Goal: Find specific page/section: Find specific page/section

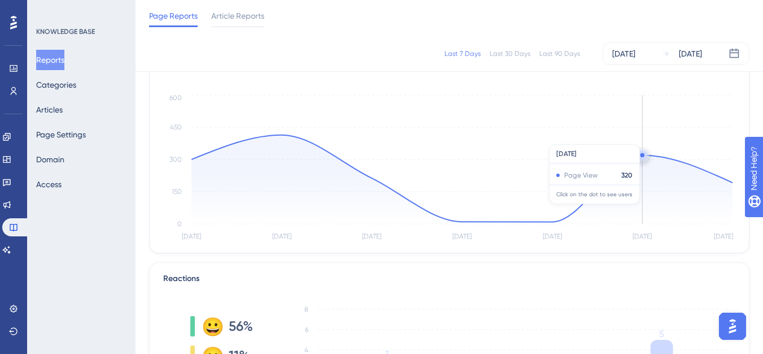
scroll to position [56, 0]
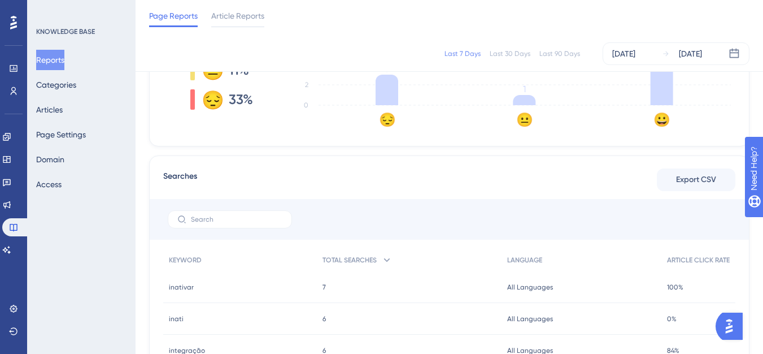
scroll to position [508, 0]
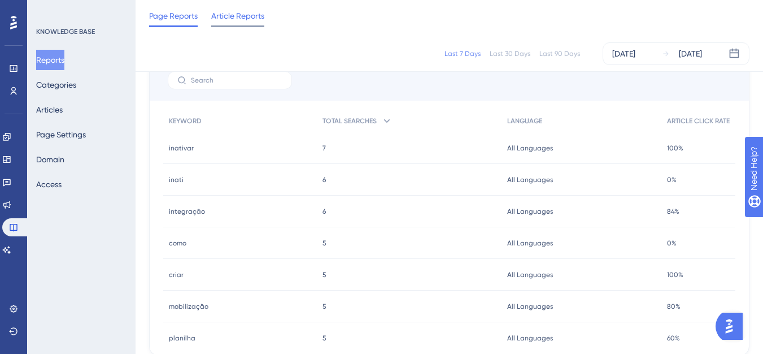
click at [241, 15] on span "Article Reports" at bounding box center [237, 16] width 53 height 14
